Goal: Task Accomplishment & Management: Use online tool/utility

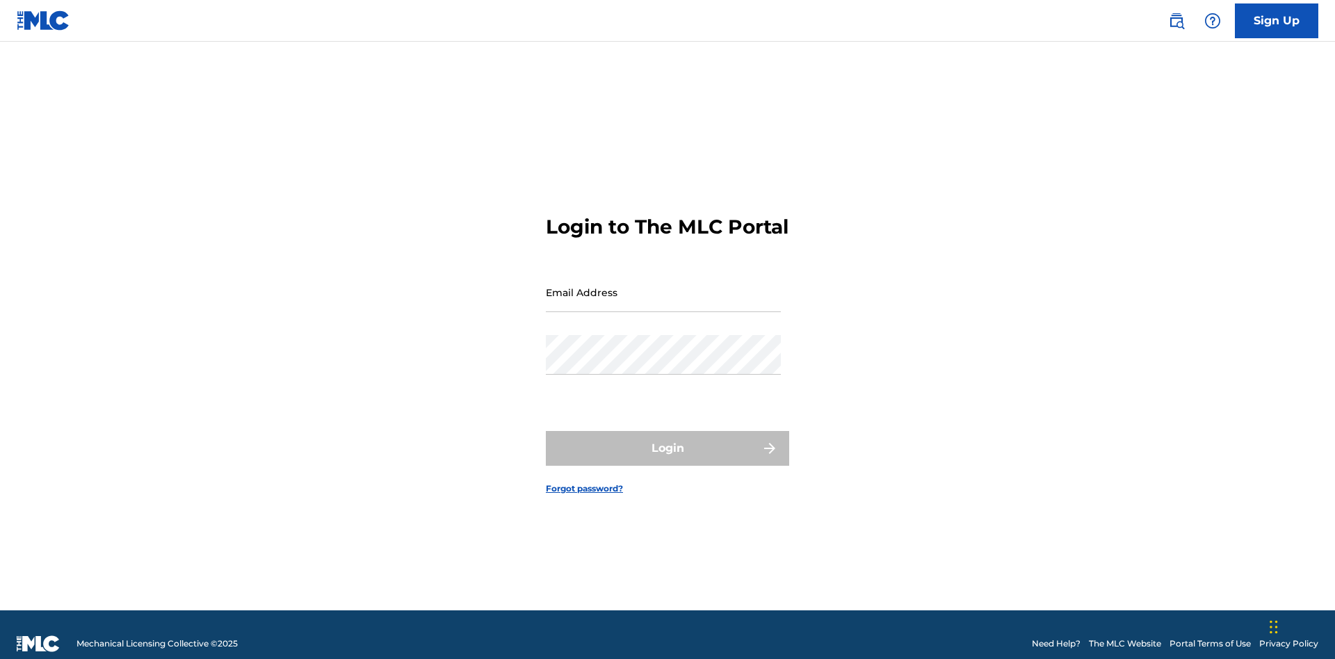
scroll to position [18, 0]
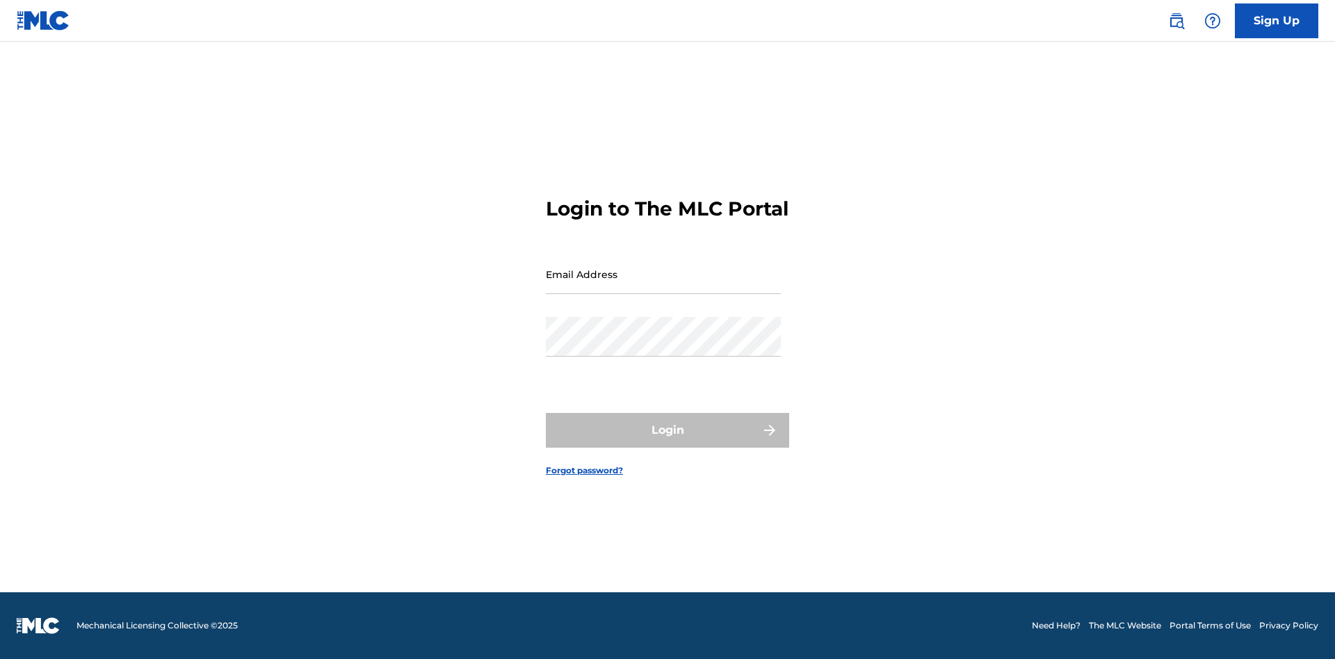
click at [663, 286] on input "Email Address" at bounding box center [663, 274] width 235 height 40
type input "[PERSON_NAME][EMAIL_ADDRESS][PERSON_NAME][DOMAIN_NAME]"
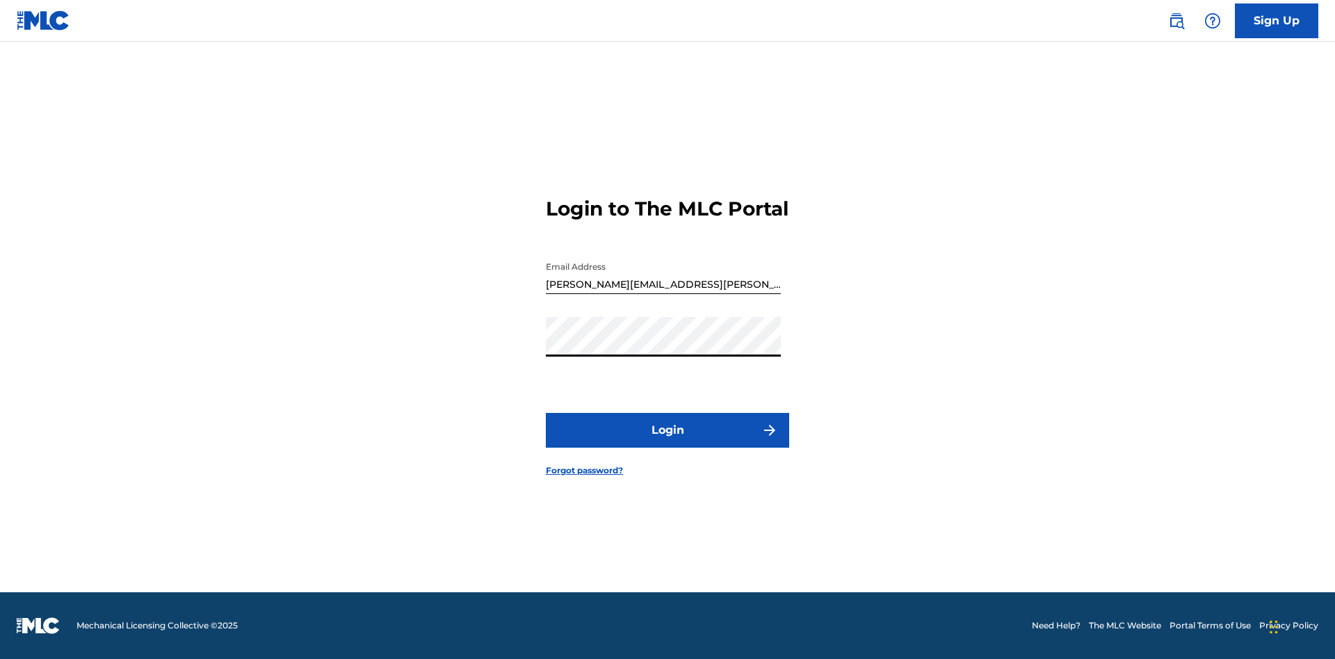
click at [667, 442] on button "Login" at bounding box center [667, 430] width 243 height 35
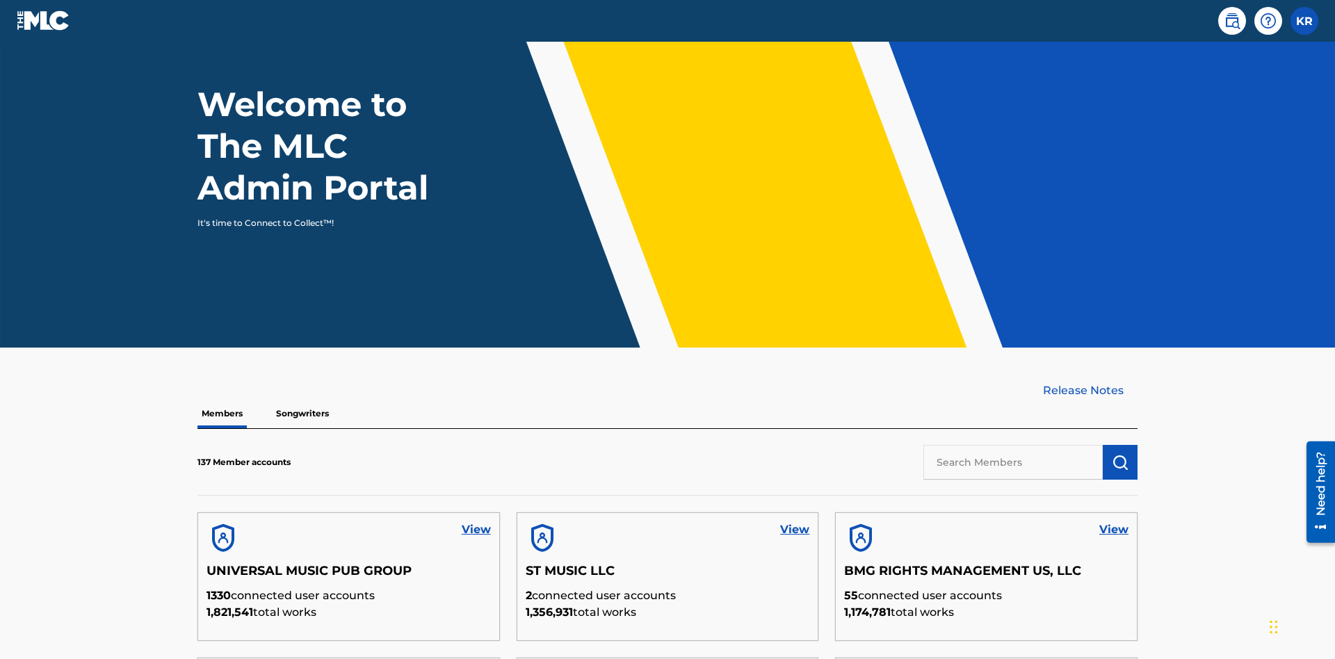
click at [1013, 445] on input "text" at bounding box center [1012, 462] width 179 height 35
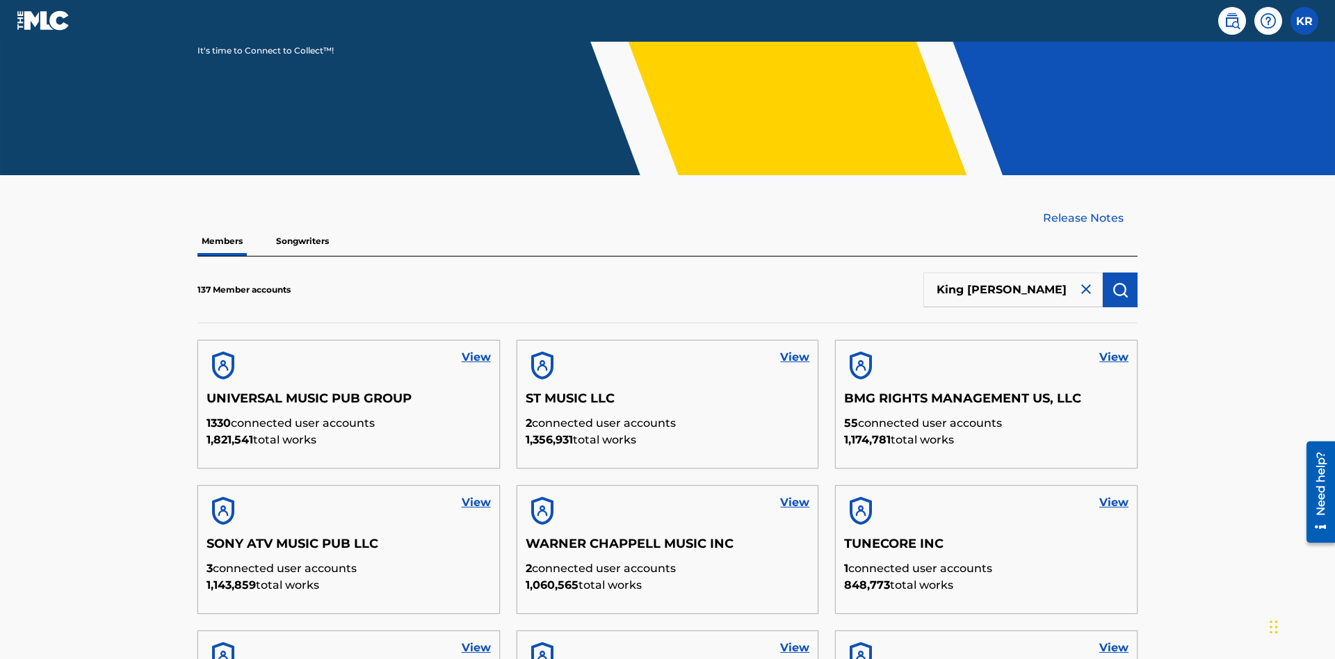
type input "King McTesterson"
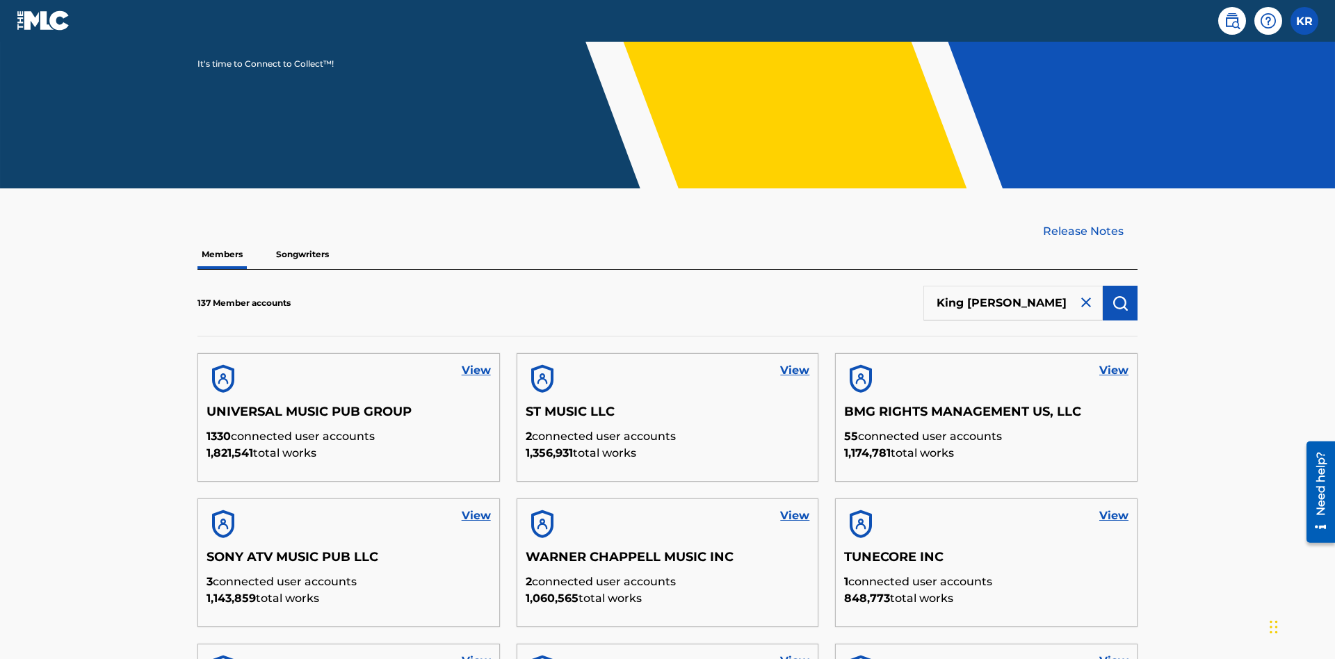
click at [1120, 295] on img "submit" at bounding box center [1119, 303] width 17 height 17
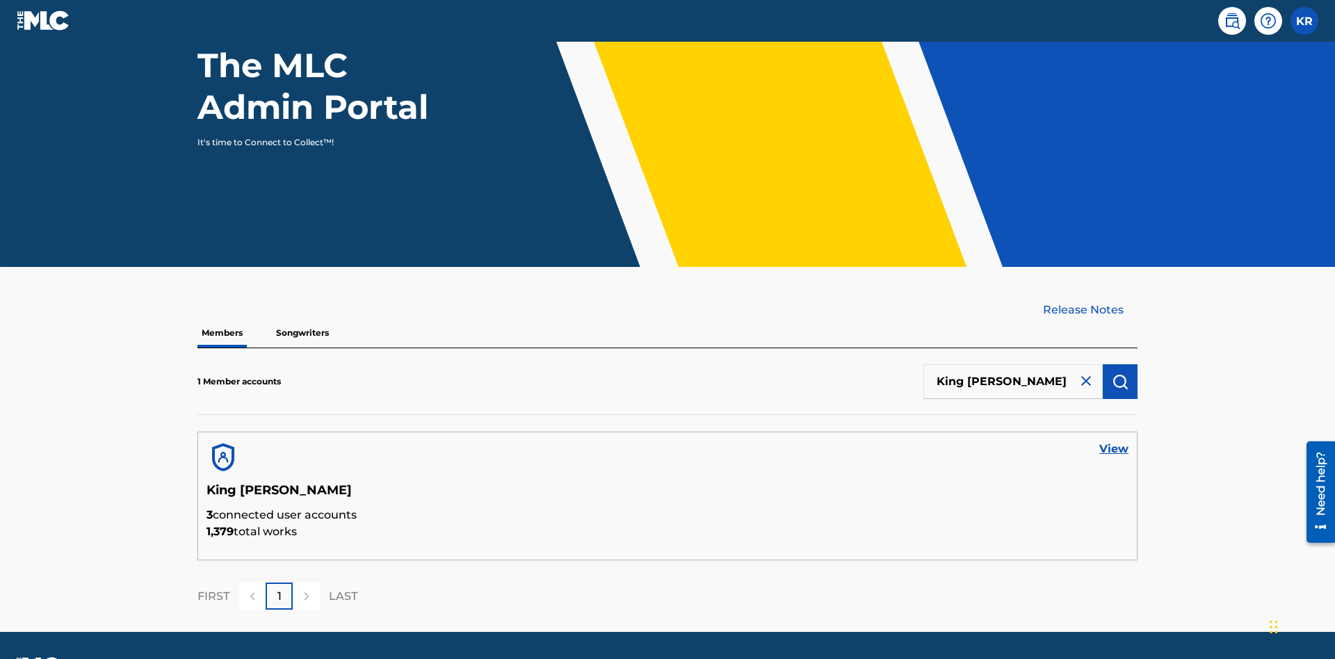
scroll to position [180, 0]
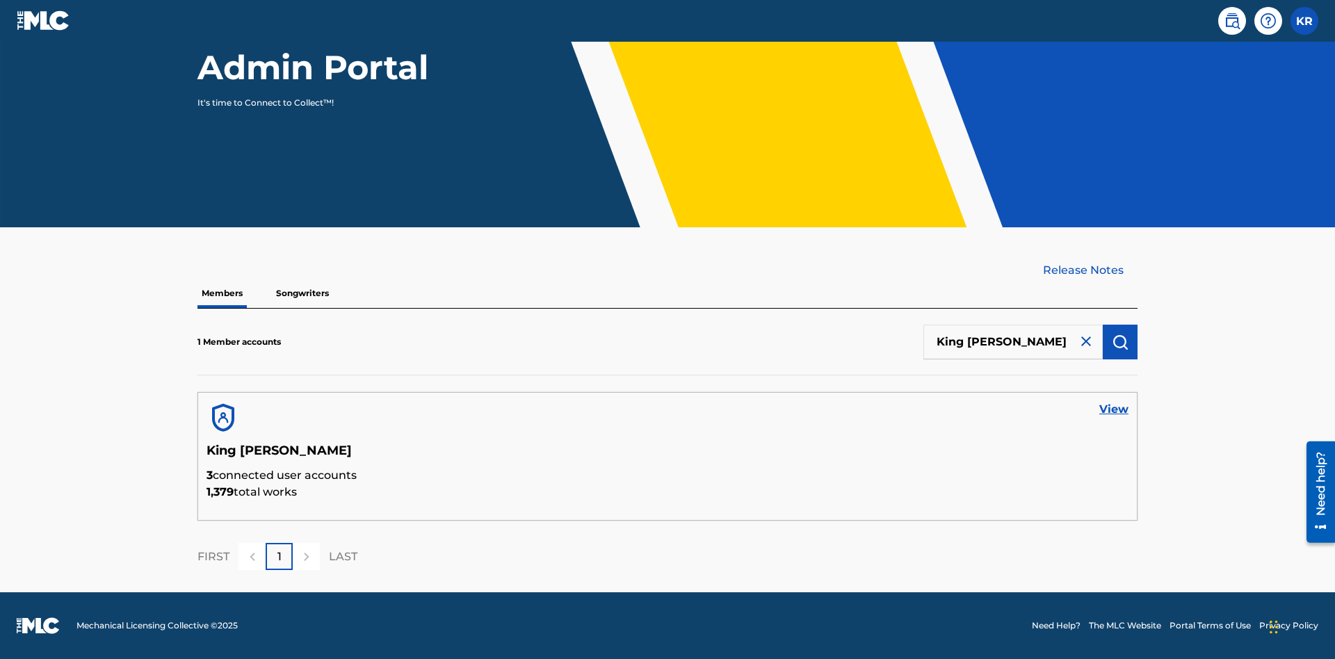
click at [1113, 409] on link "View" at bounding box center [1113, 409] width 29 height 17
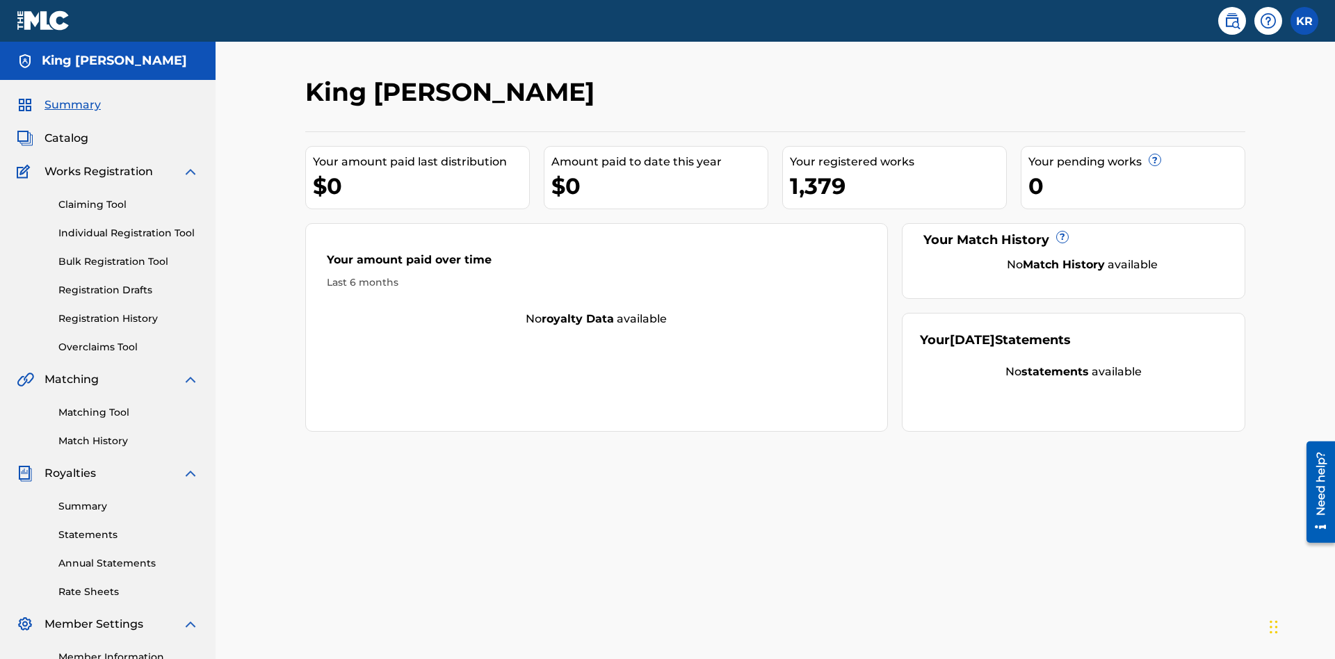
click at [129, 197] on link "Claiming Tool" at bounding box center [128, 204] width 140 height 15
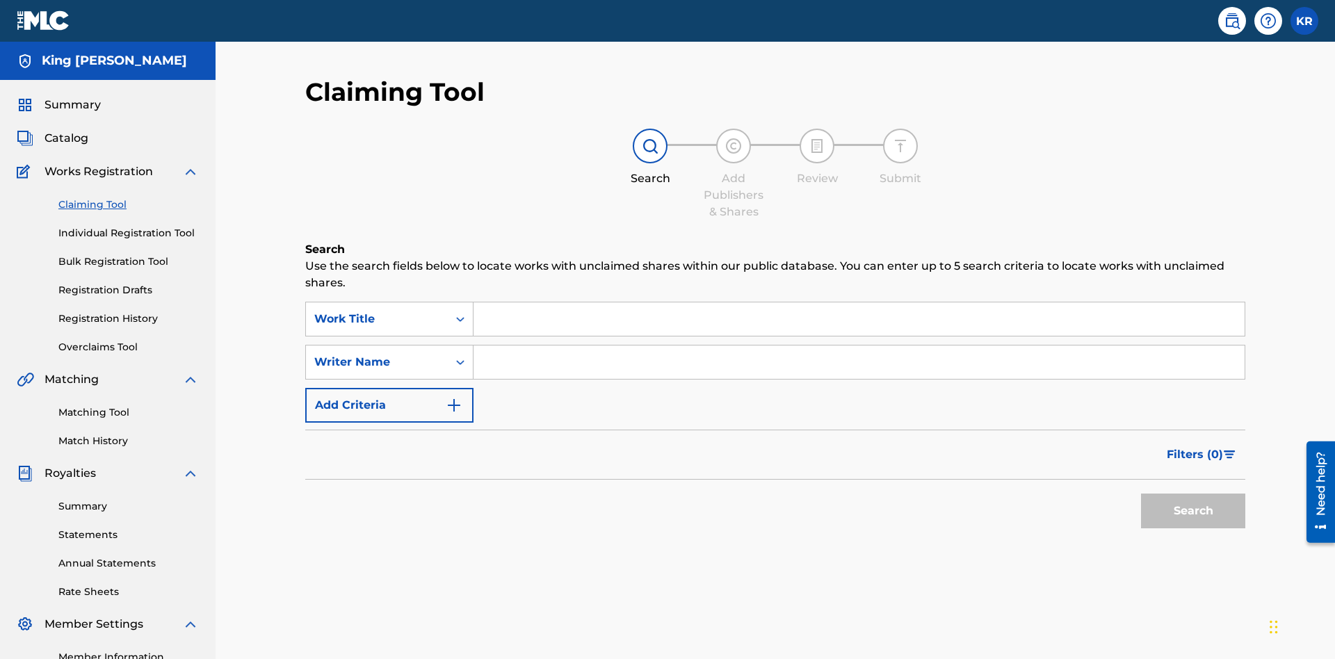
scroll to position [174, 0]
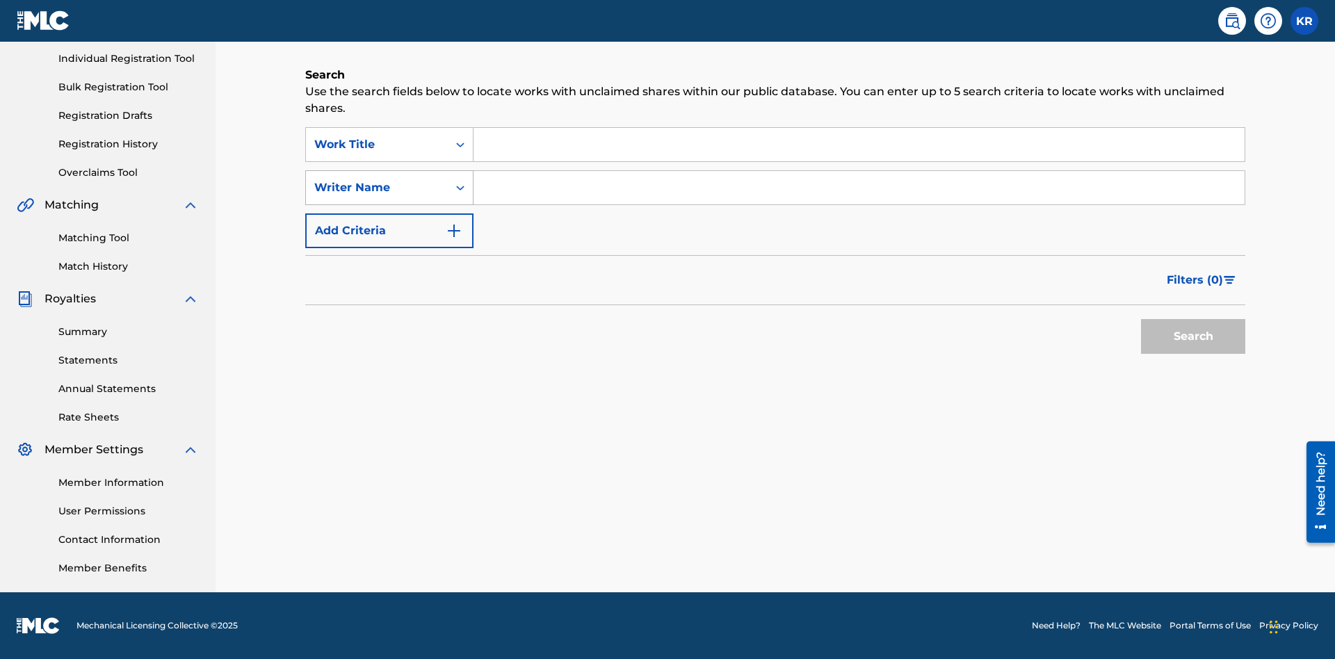
click at [377, 188] on div "Writer Name" at bounding box center [376, 187] width 125 height 17
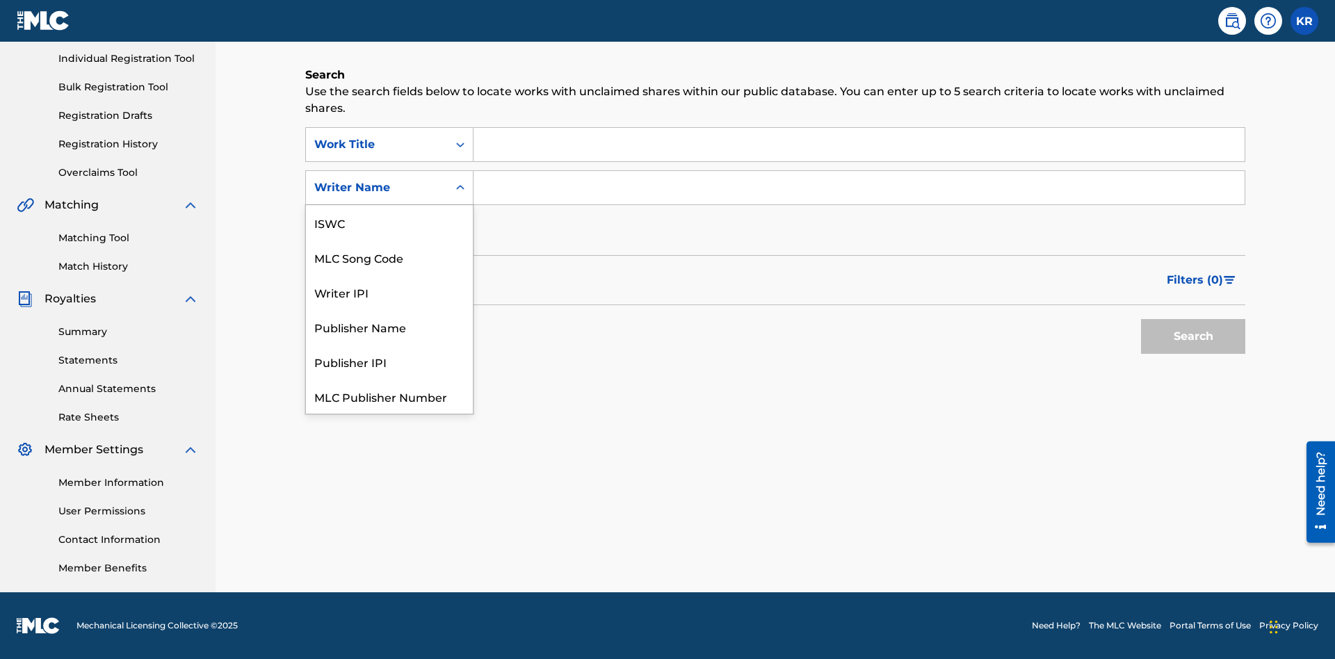
scroll to position [35, 0]
click at [389, 222] on div "MLC Song Code" at bounding box center [389, 222] width 167 height 35
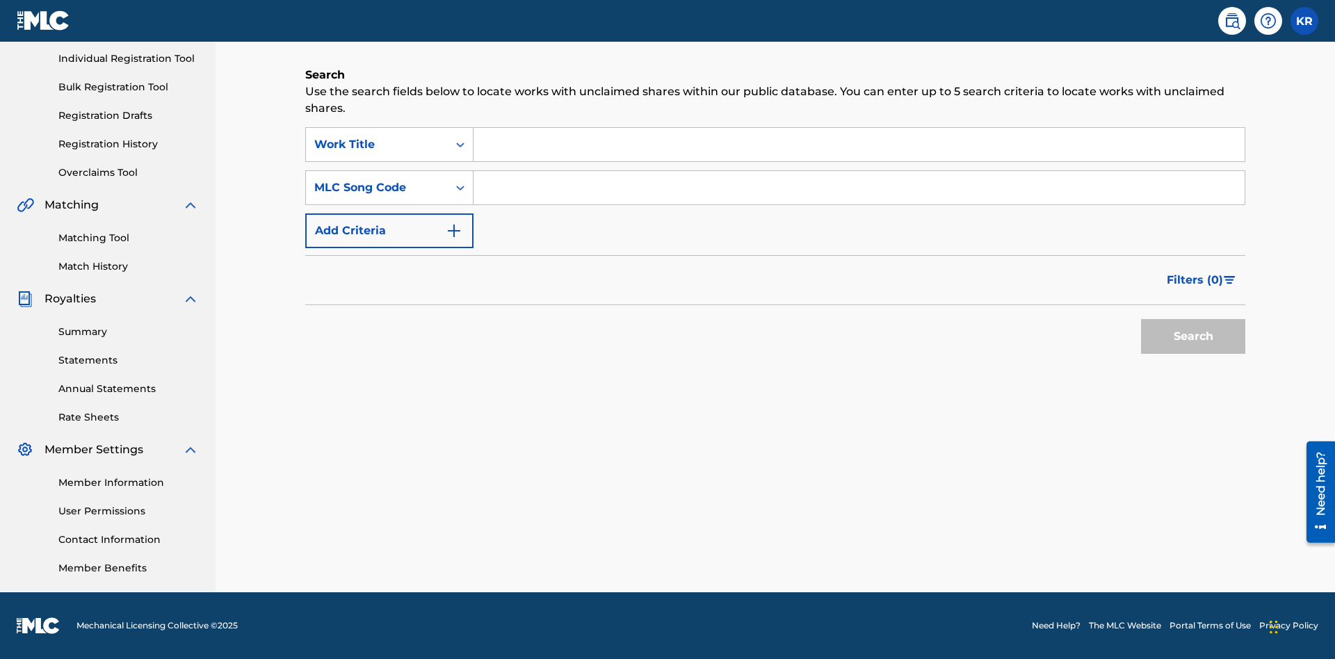
click at [858, 145] on input "Search Form" at bounding box center [858, 144] width 771 height 33
type input "NON-OWNED WORK TO CLAIM"
click at [858, 188] on input "Search Form" at bounding box center [858, 187] width 771 height 33
type input "RB0ZQR"
click at [1193, 336] on button "Search" at bounding box center [1193, 336] width 104 height 35
